Goal: Task Accomplishment & Management: Manage account settings

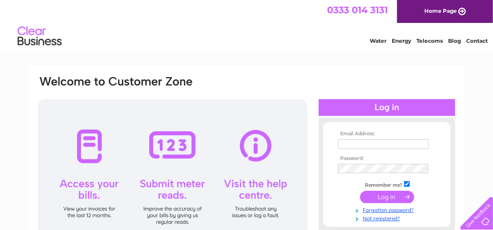
type input "kallanaccounts@btconnect.com"
click at [388, 196] on input "submit" at bounding box center [387, 197] width 54 height 12
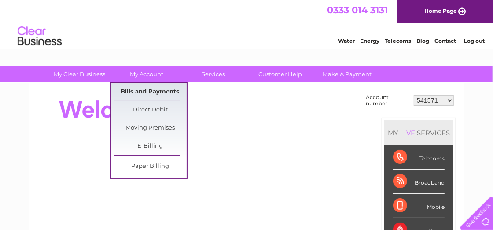
click at [147, 88] on link "Bills and Payments" at bounding box center [150, 92] width 73 height 18
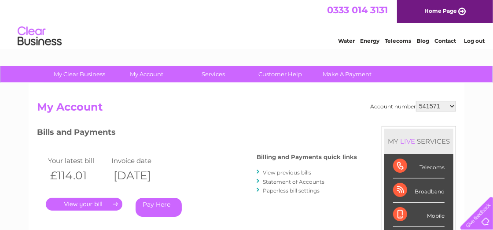
click at [454, 106] on select "541571 907086 987388 30293708 30293709" at bounding box center [436, 106] width 40 height 11
select select "30293708"
click at [417, 101] on select "541571 907086 987388 30293708 30293709" at bounding box center [436, 106] width 40 height 11
click at [115, 202] on link "." at bounding box center [84, 204] width 77 height 13
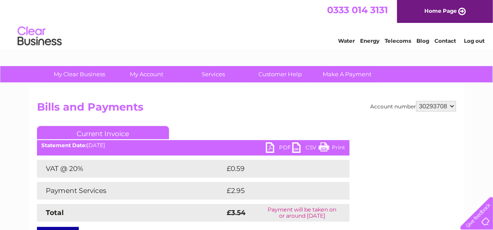
scroll to position [44, 0]
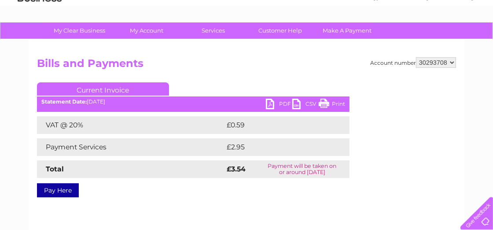
click at [274, 102] on link "PDF" at bounding box center [279, 105] width 26 height 13
click at [453, 61] on select "541571 907086 987388 30293708 30293709" at bounding box center [436, 62] width 40 height 11
select select "30293709"
click at [417, 57] on select "541571 907086 987388 30293708 30293709" at bounding box center [436, 62] width 40 height 11
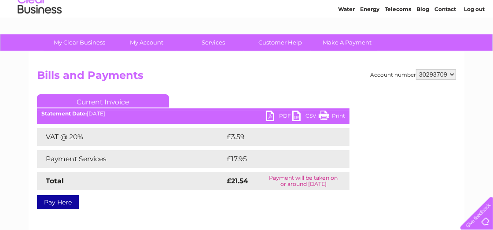
scroll to position [44, 0]
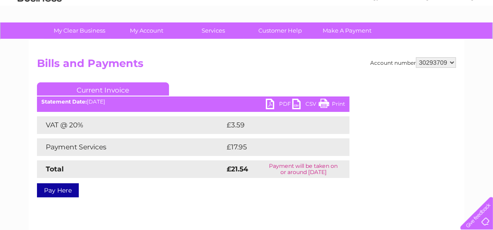
click at [268, 103] on link "PDF" at bounding box center [279, 105] width 26 height 13
click at [450, 59] on select "541571 907086 987388 30293708 30293709" at bounding box center [436, 62] width 40 height 11
select select "987388"
click at [417, 57] on select "541571 907086 987388 30293708 30293709" at bounding box center [436, 62] width 40 height 11
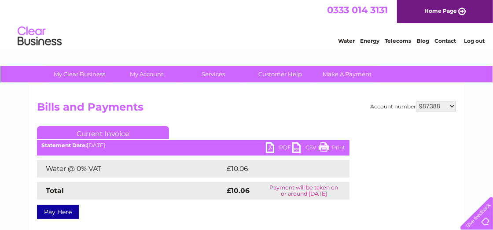
click at [266, 146] on link "PDF" at bounding box center [279, 148] width 26 height 13
click at [453, 106] on select "541571 907086 987388 30293708 30293709" at bounding box center [436, 106] width 40 height 11
select select "907086"
click at [417, 101] on select "541571 907086 987388 30293708 30293709" at bounding box center [436, 106] width 40 height 11
